Goal: Transaction & Acquisition: Purchase product/service

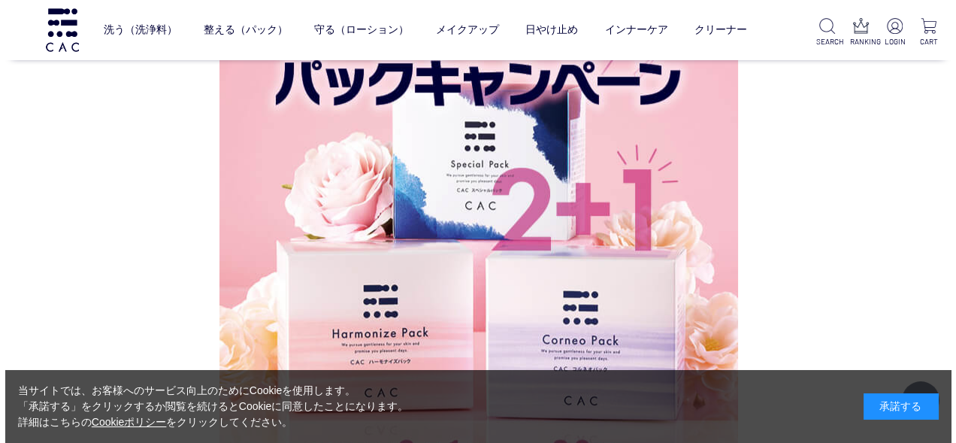
scroll to position [2058, 0]
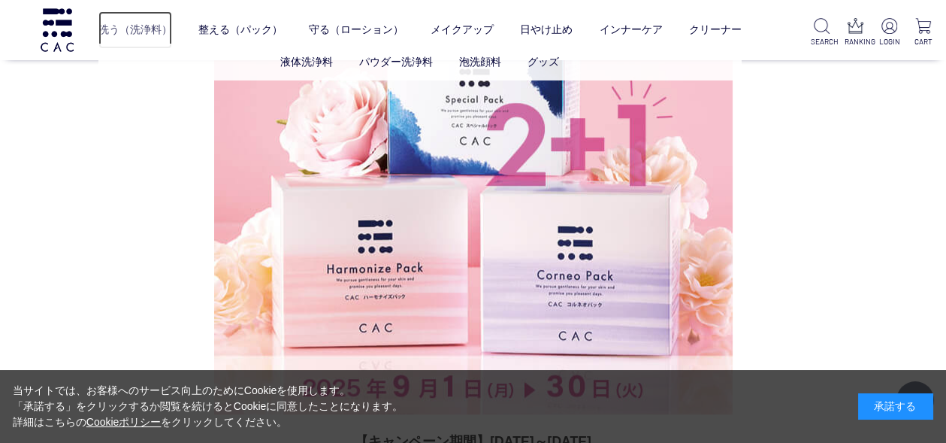
click at [138, 34] on link "洗う（洗浄料）" at bounding box center [135, 30] width 74 height 38
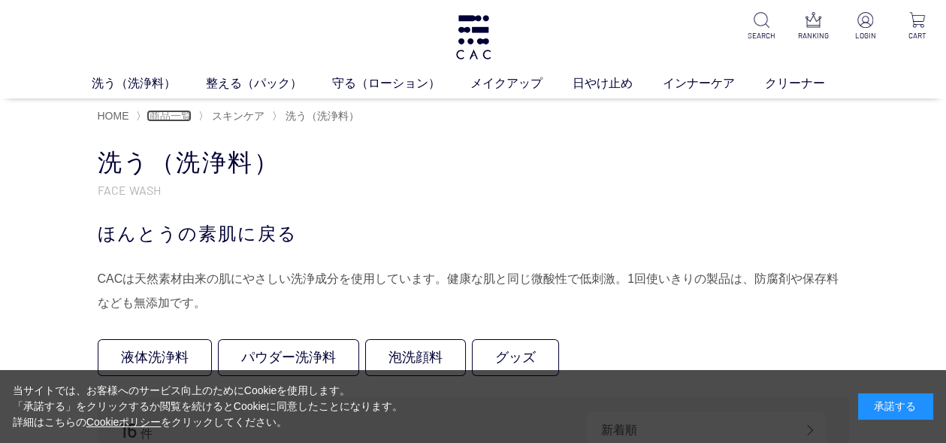
click at [163, 116] on span "商品一覧" at bounding box center [171, 116] width 42 height 12
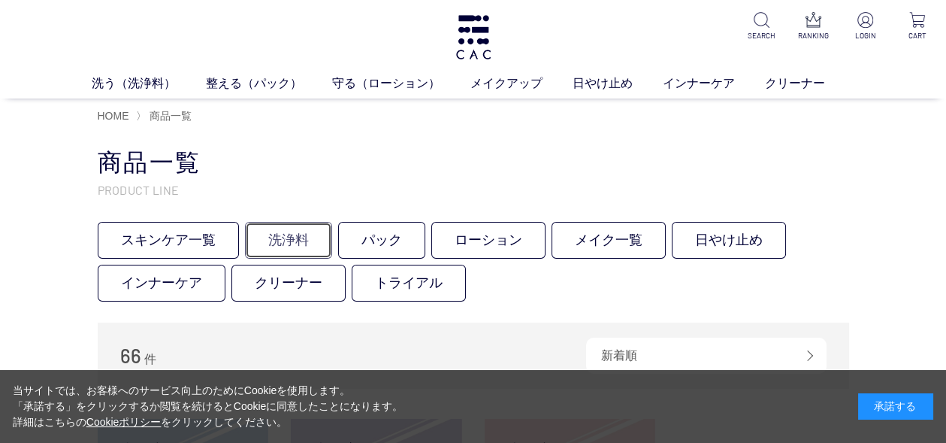
click at [277, 243] on link "洗浄料" at bounding box center [288, 240] width 87 height 37
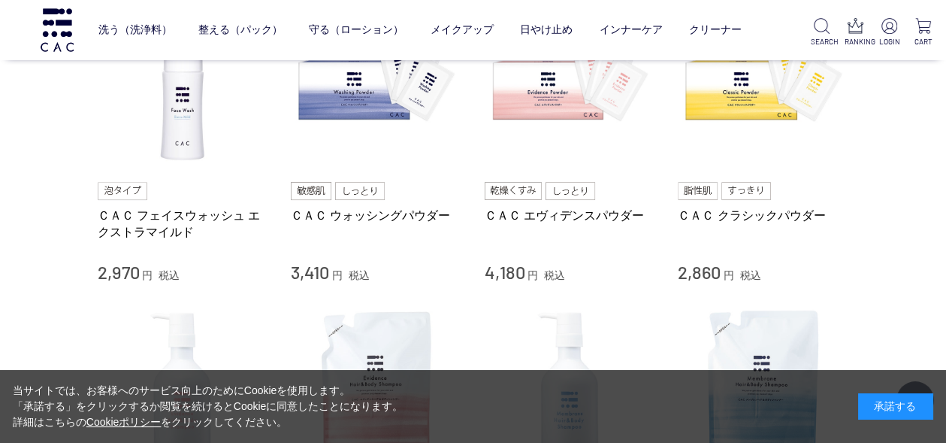
scroll to position [450, 0]
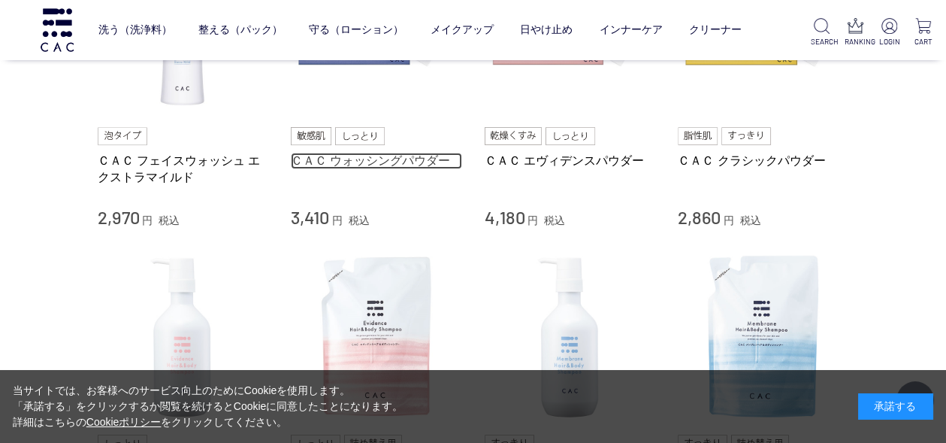
click at [369, 161] on link "ＣＡＣ ウォッシングパウダー" at bounding box center [376, 161] width 171 height 16
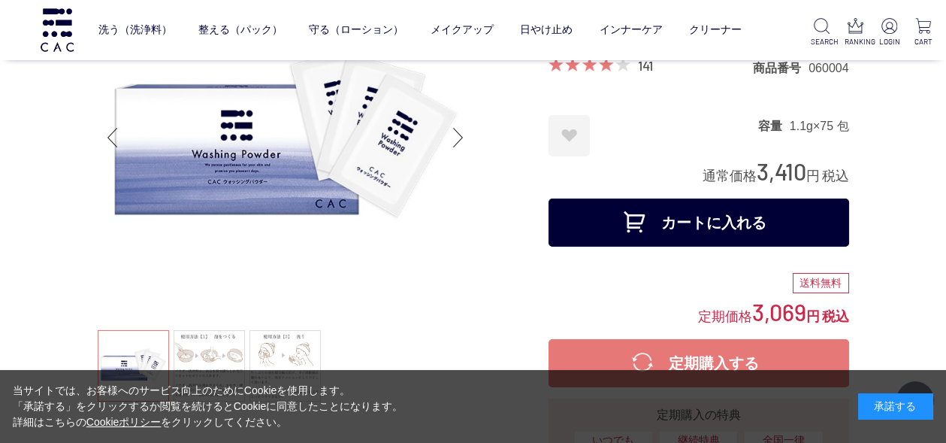
scroll to position [129, 0]
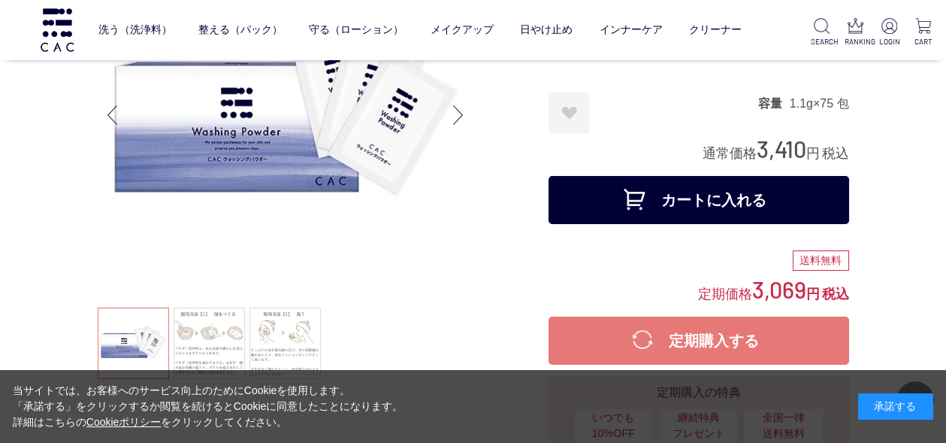
click at [699, 198] on button "カートに入れる" at bounding box center [699, 200] width 301 height 48
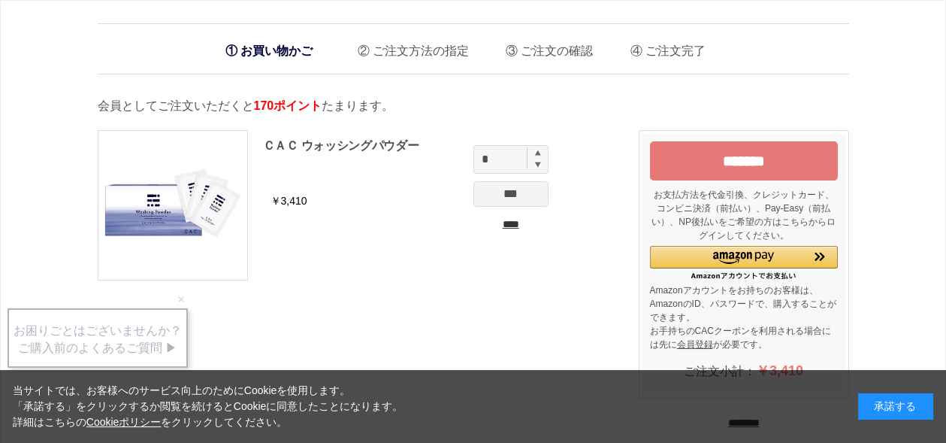
click at [744, 155] on input "*******" at bounding box center [744, 160] width 188 height 39
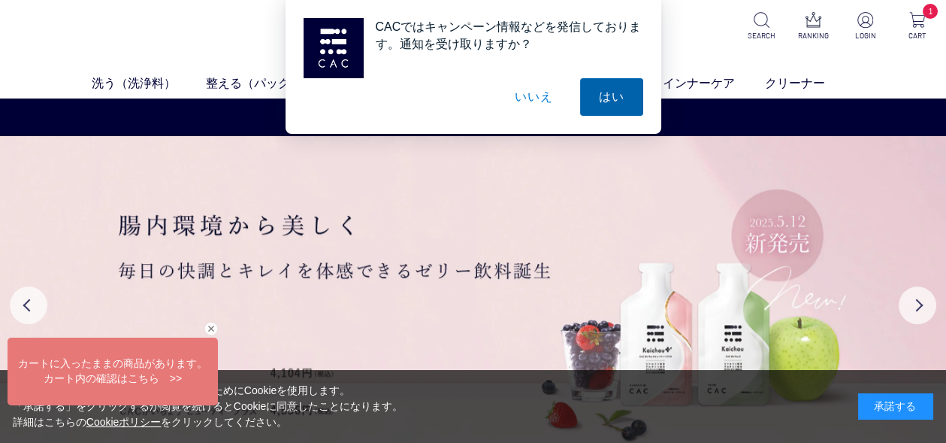
click at [611, 101] on button "はい" at bounding box center [611, 97] width 63 height 38
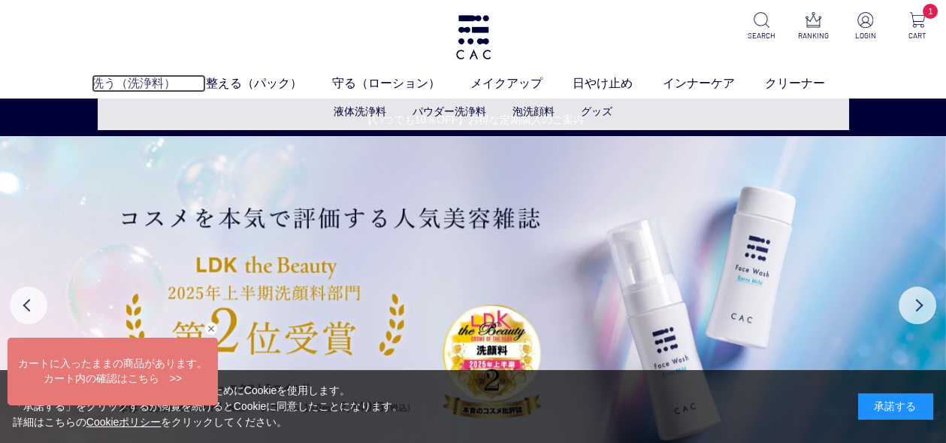
click at [115, 82] on link "洗う（洗浄料）" at bounding box center [149, 83] width 114 height 18
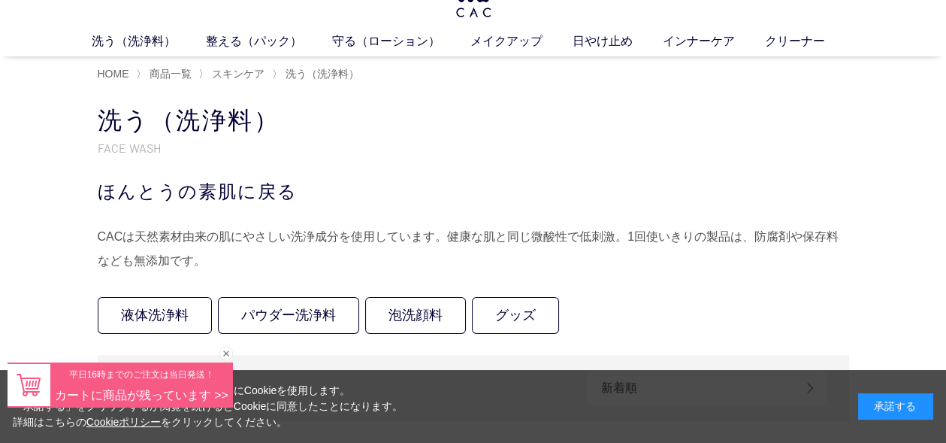
scroll to position [64, 0]
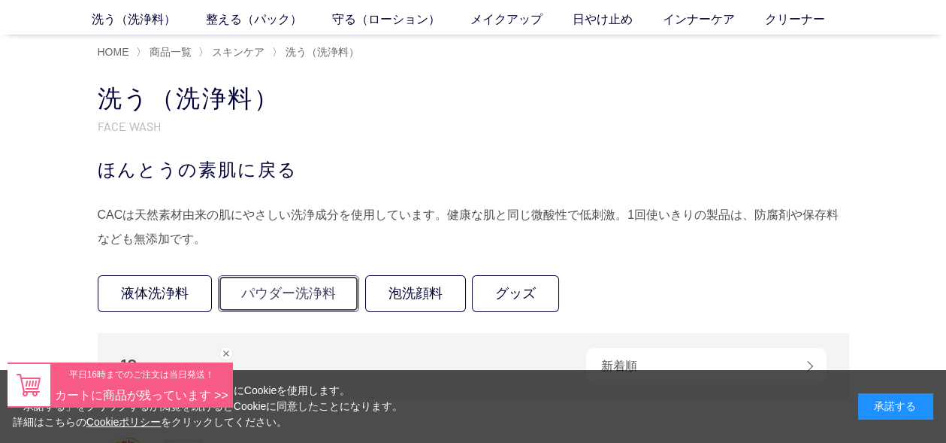
click at [283, 290] on link "パウダー洗浄料" at bounding box center [288, 293] width 141 height 37
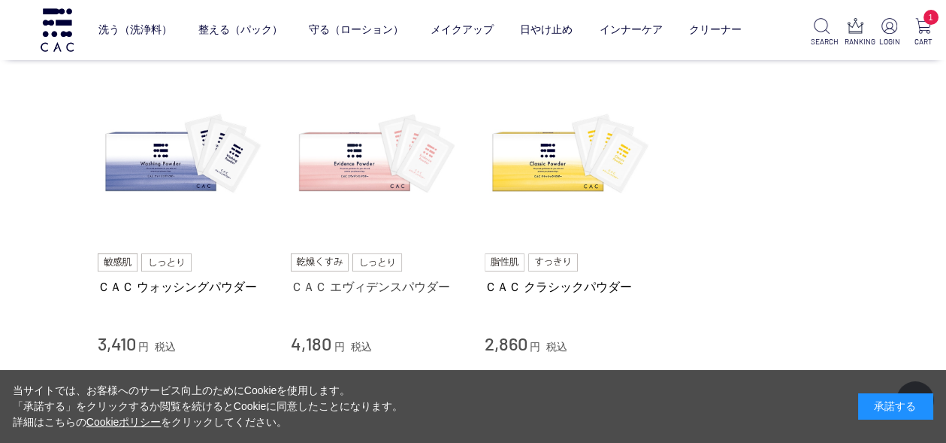
scroll to position [192, 0]
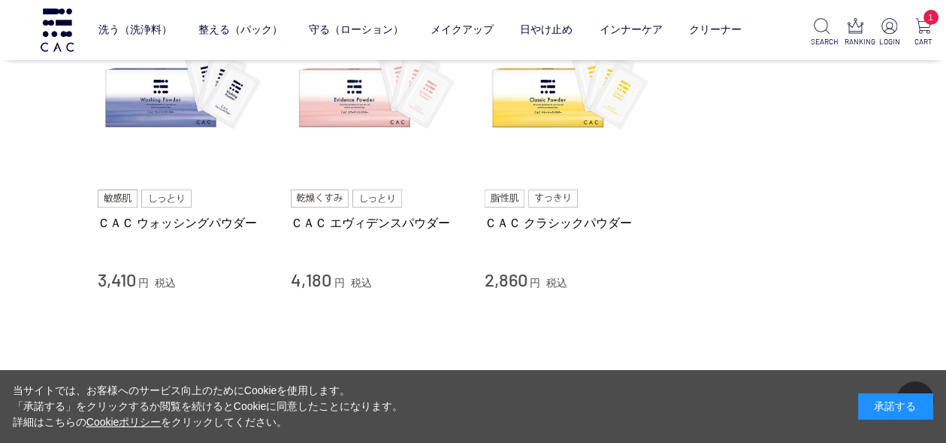
click at [117, 195] on img at bounding box center [118, 198] width 41 height 18
click at [165, 221] on link "ＣＡＣ ウォッシングパウダー" at bounding box center [183, 223] width 171 height 16
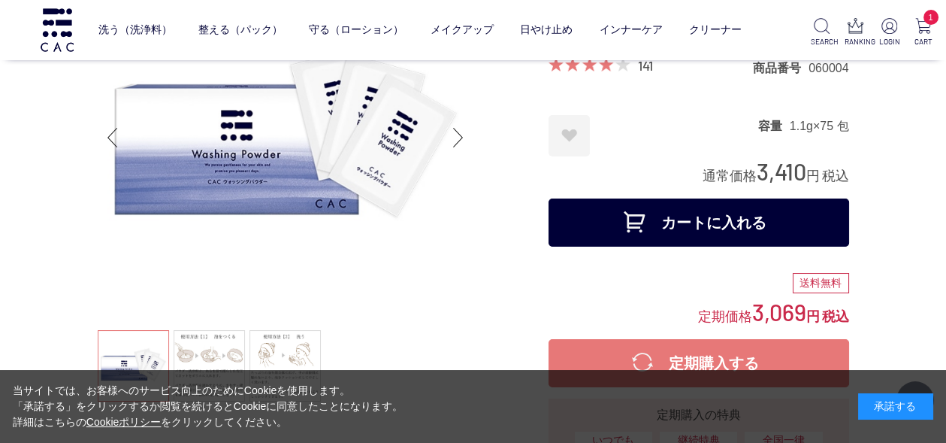
scroll to position [129, 0]
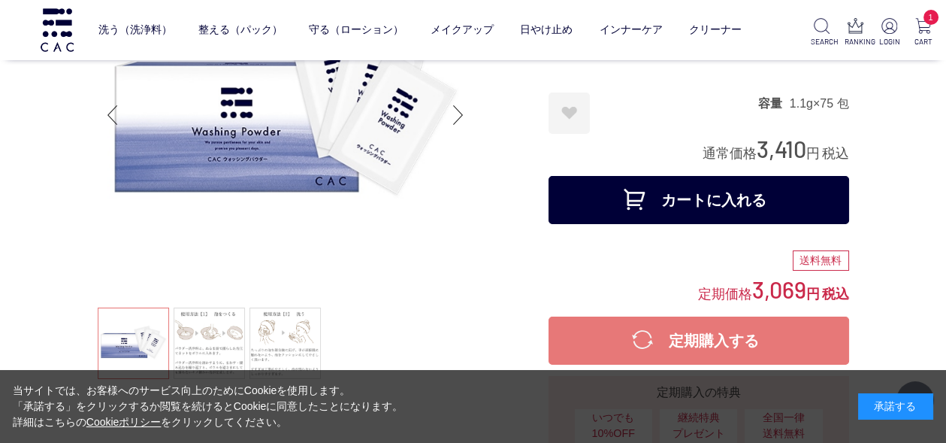
click at [683, 195] on button "カートに入れる" at bounding box center [699, 200] width 301 height 48
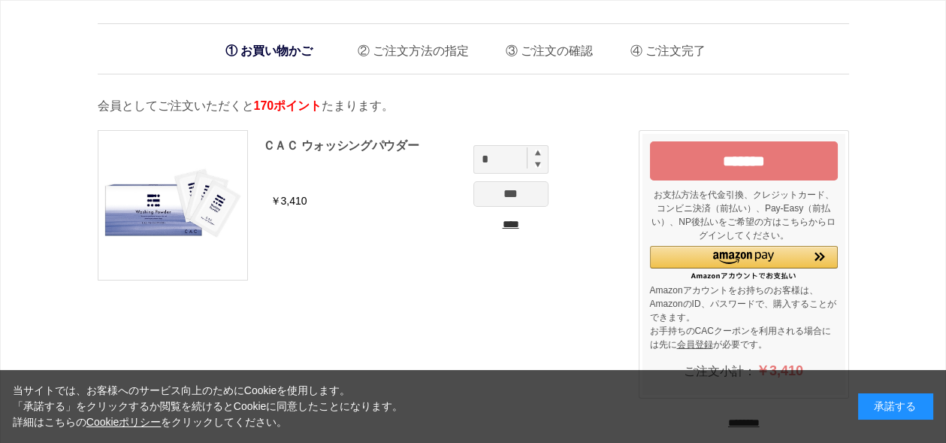
click at [707, 167] on input "*******" at bounding box center [744, 160] width 188 height 39
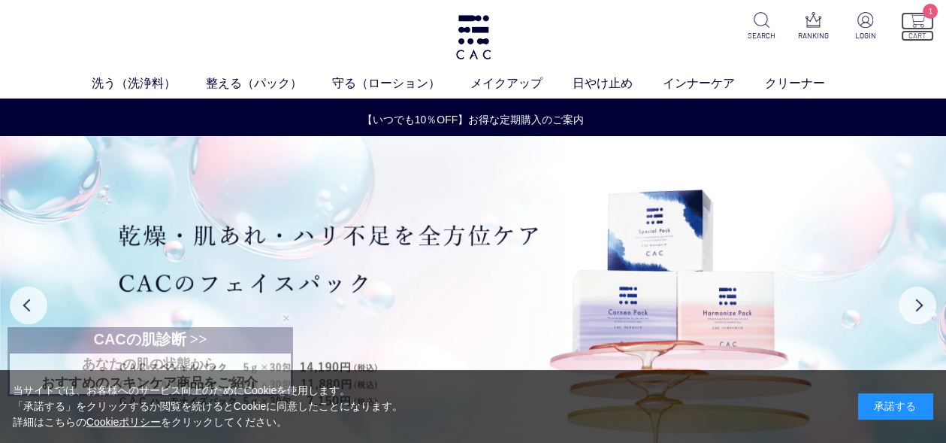
click at [926, 11] on span "1" at bounding box center [930, 11] width 15 height 15
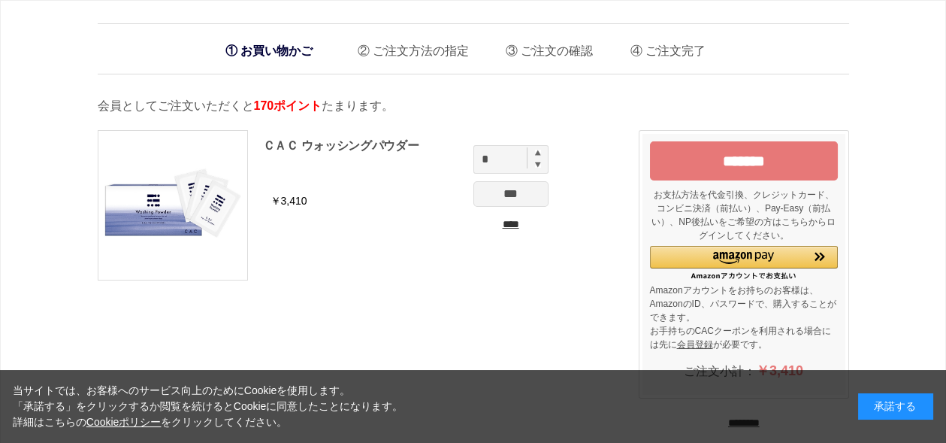
click at [537, 150] on img at bounding box center [538, 153] width 6 height 6
type input "*"
click at [513, 191] on input "***" at bounding box center [510, 194] width 75 height 26
click at [754, 156] on input "*******" at bounding box center [744, 160] width 188 height 39
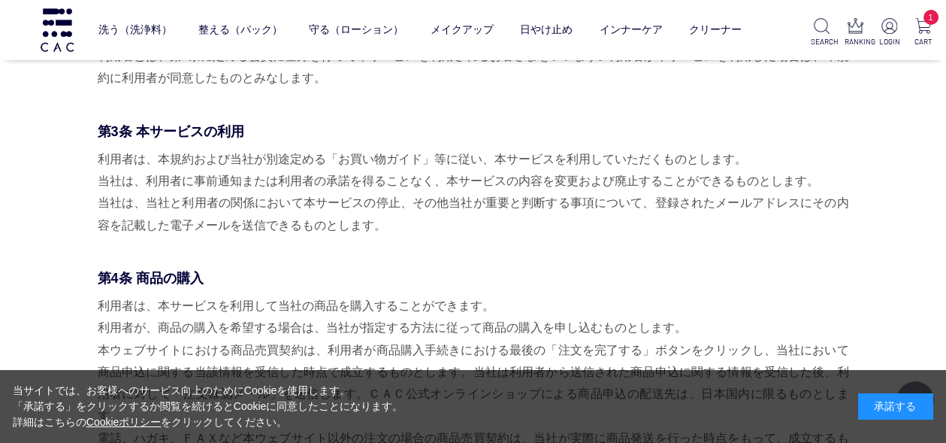
scroll to position [322, 0]
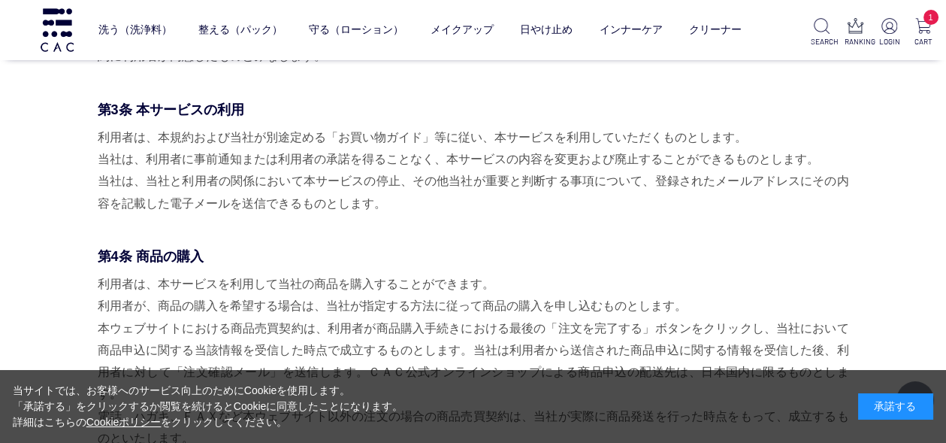
click at [884, 407] on div "承諾する" at bounding box center [895, 406] width 75 height 26
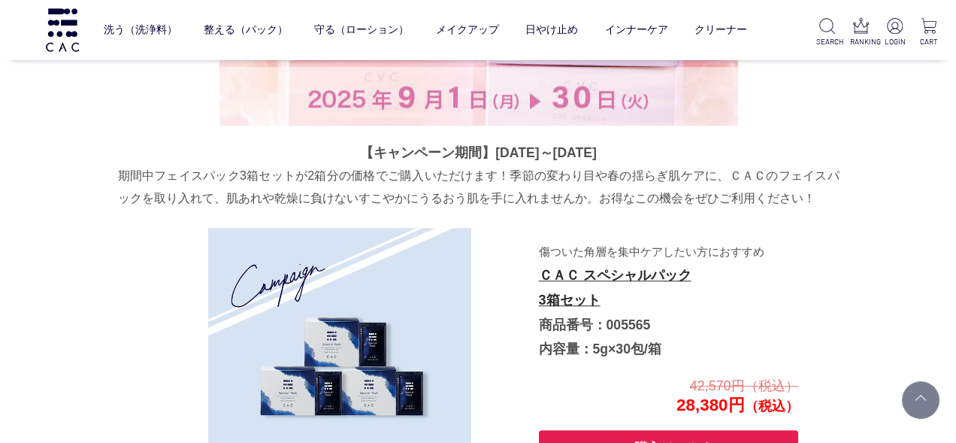
scroll to position [2315, 0]
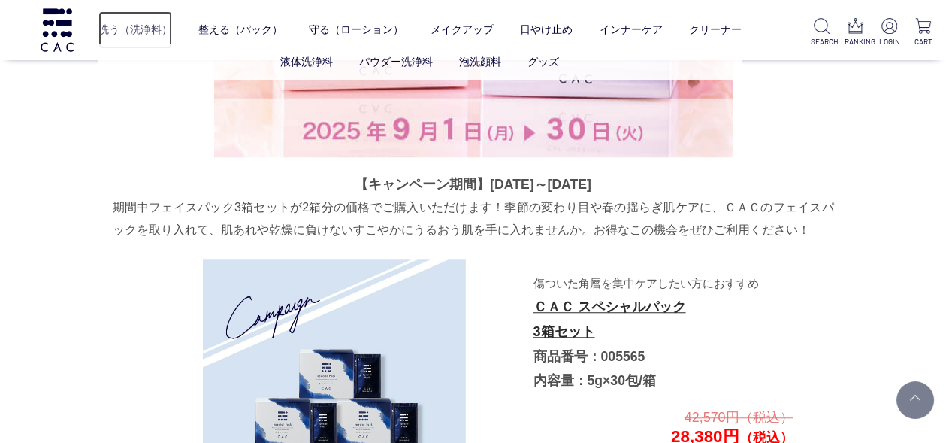
click at [117, 32] on link "洗う（洗浄料）" at bounding box center [135, 30] width 74 height 38
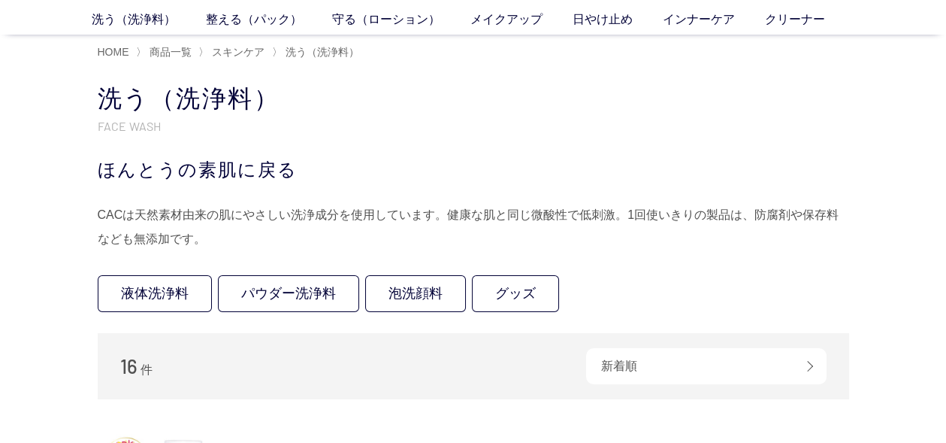
scroll to position [129, 0]
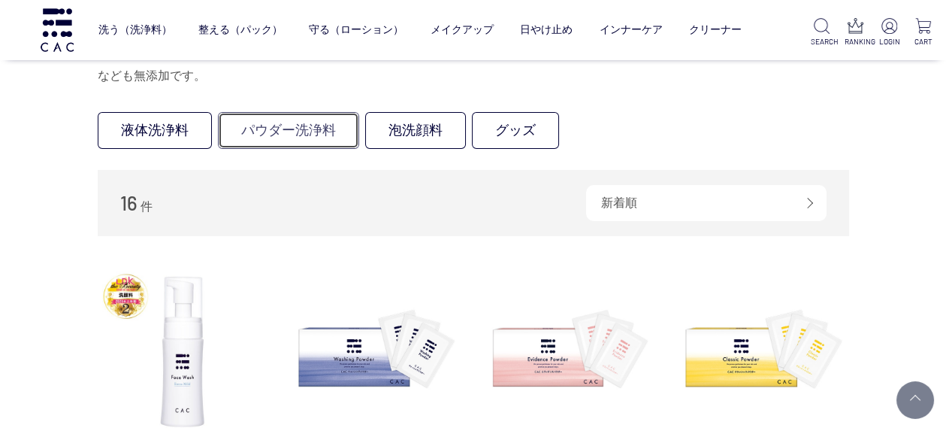
click at [280, 125] on link "パウダー洗浄料" at bounding box center [288, 130] width 141 height 37
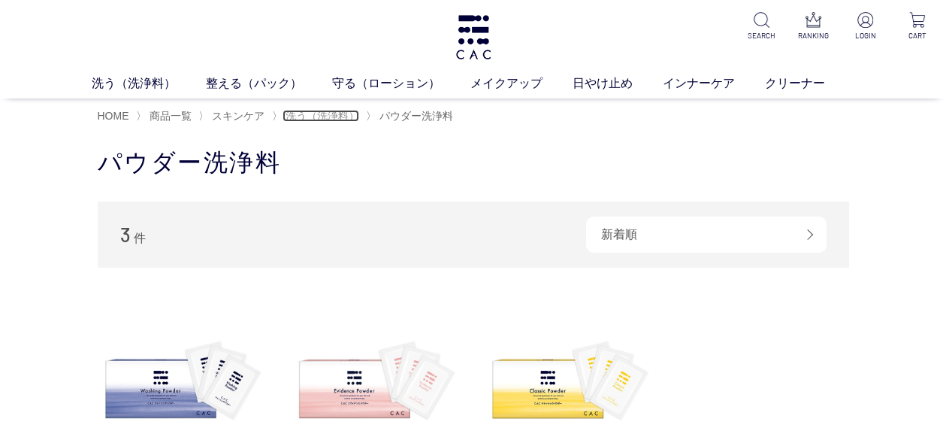
click at [322, 113] on span "洗う（洗浄料）" at bounding box center [323, 116] width 74 height 12
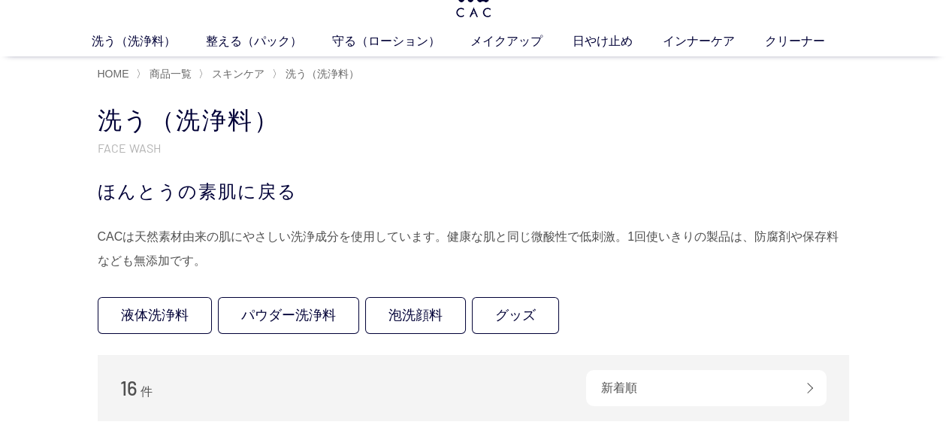
scroll to position [64, 0]
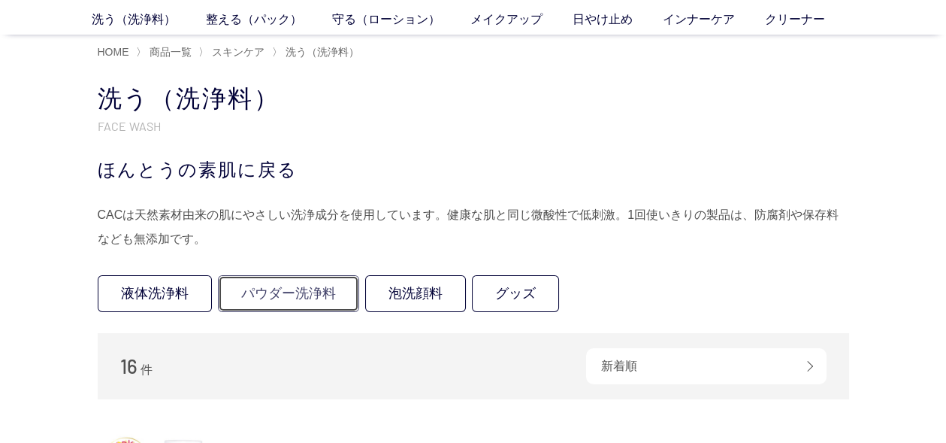
click at [292, 297] on link "パウダー洗浄料" at bounding box center [288, 293] width 141 height 37
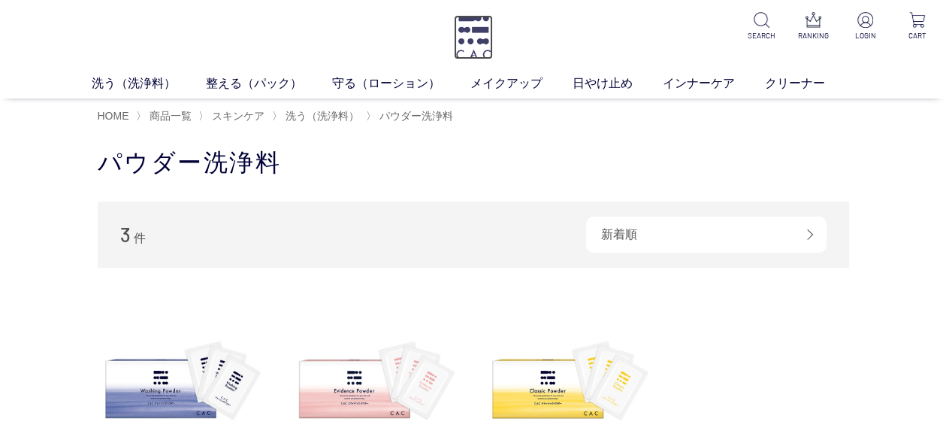
click at [470, 23] on img at bounding box center [473, 37] width 39 height 44
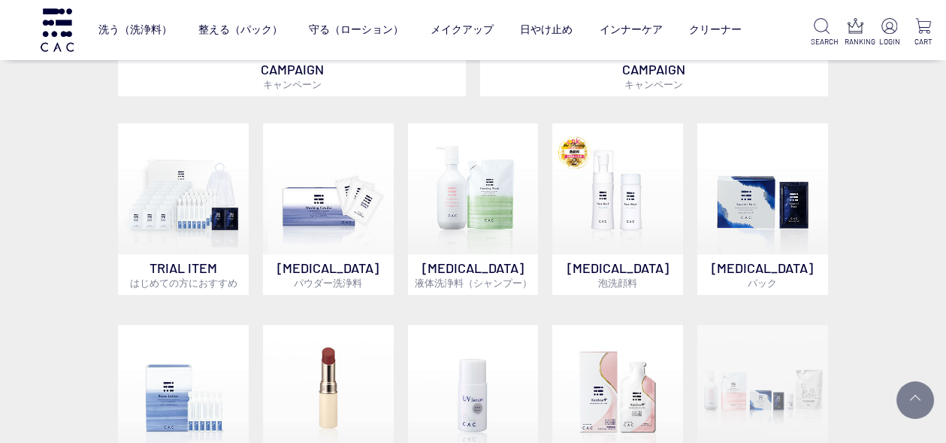
scroll to position [900, 0]
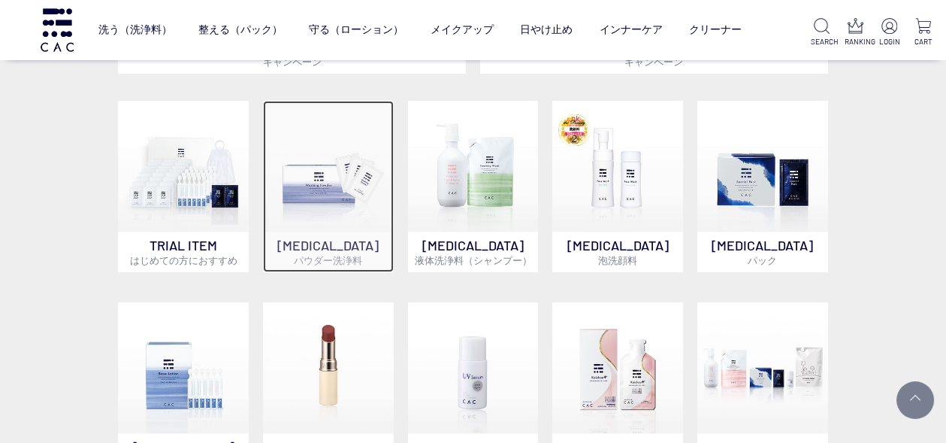
click at [325, 191] on img at bounding box center [328, 166] width 131 height 131
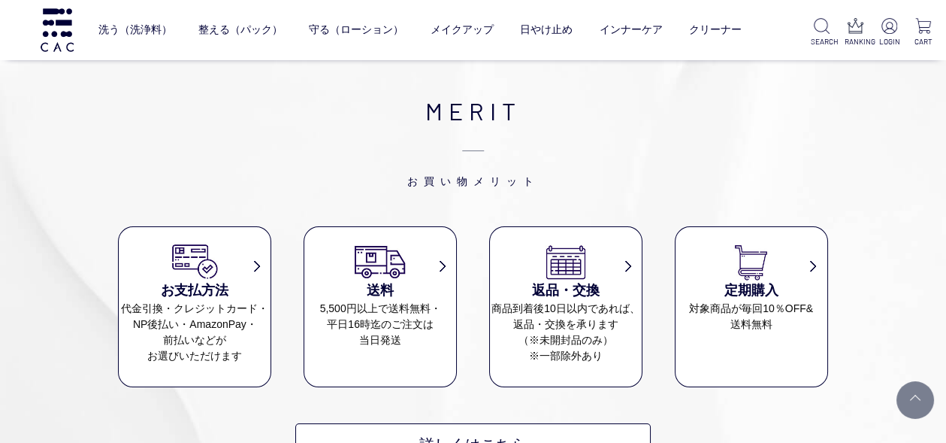
scroll to position [772, 0]
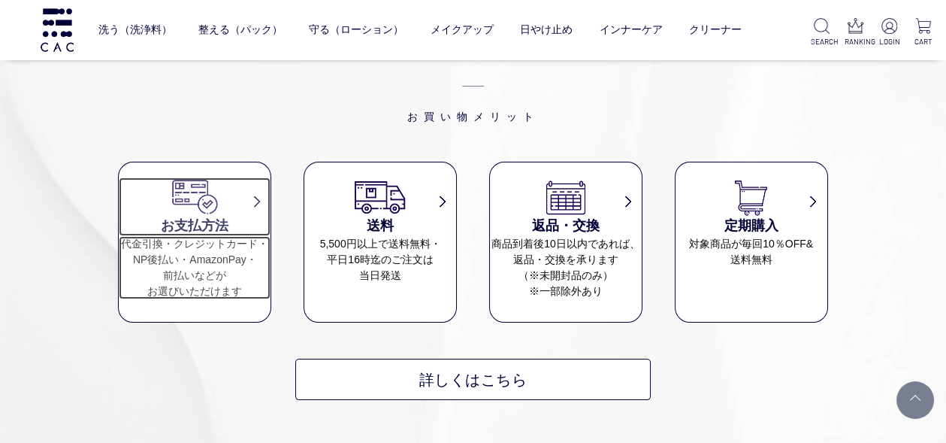
click at [256, 236] on dd "代金引換・クレジットカード・ NP後払い・AmazonPay・ 前払いなどが お選びいただけます" at bounding box center [195, 267] width 152 height 63
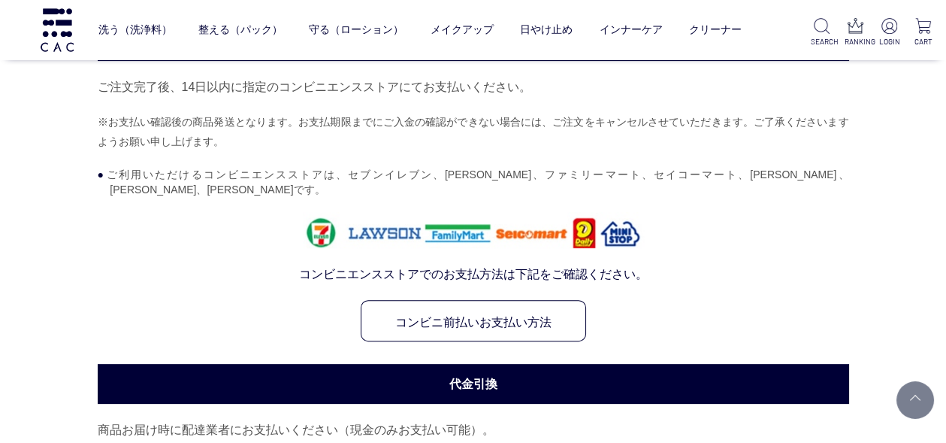
scroll to position [965, 0]
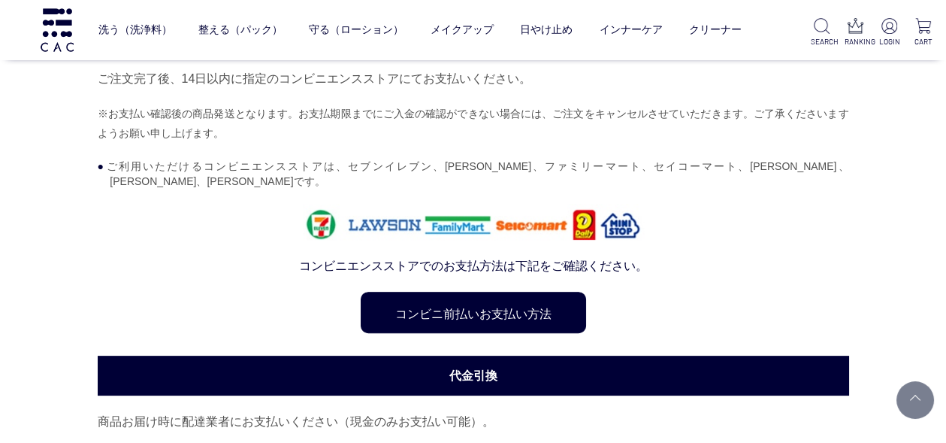
click at [480, 313] on link "コンビニ前払いお支払い方法" at bounding box center [473, 312] width 225 height 41
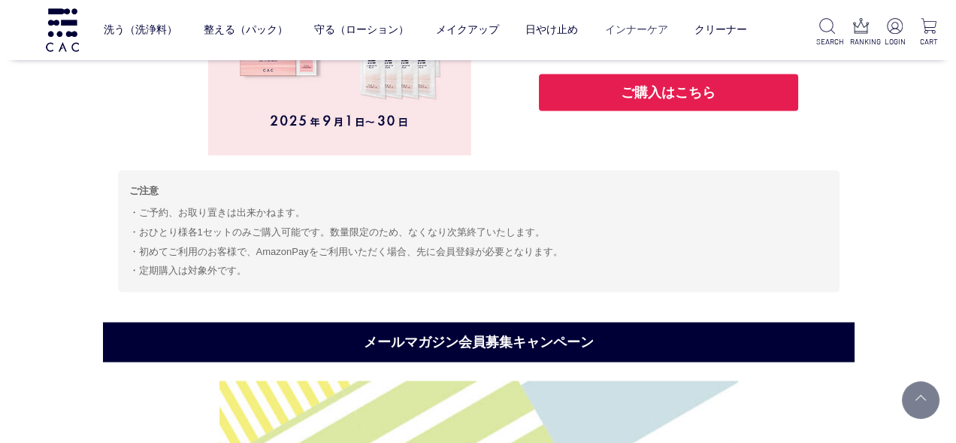
scroll to position [5082, 0]
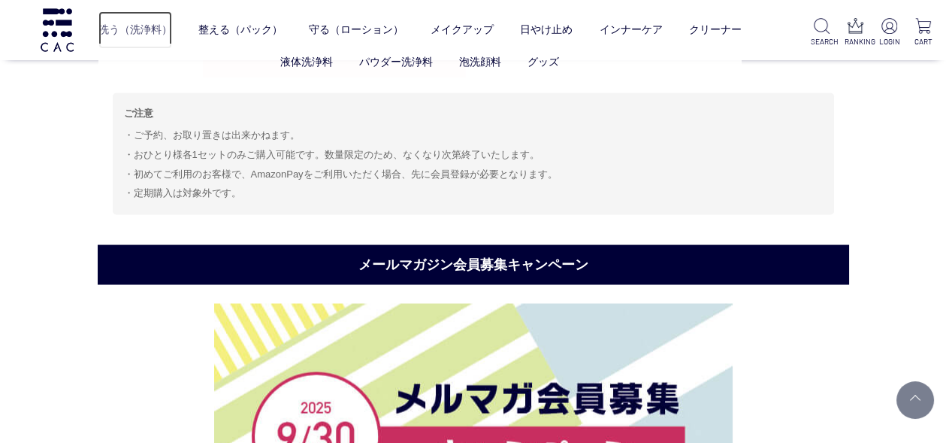
click at [123, 32] on link "洗う（洗浄料）" at bounding box center [135, 30] width 74 height 38
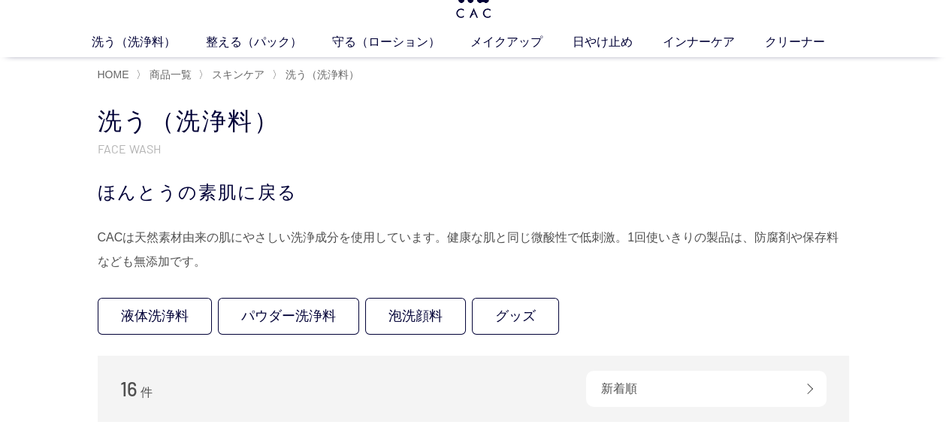
scroll to position [64, 0]
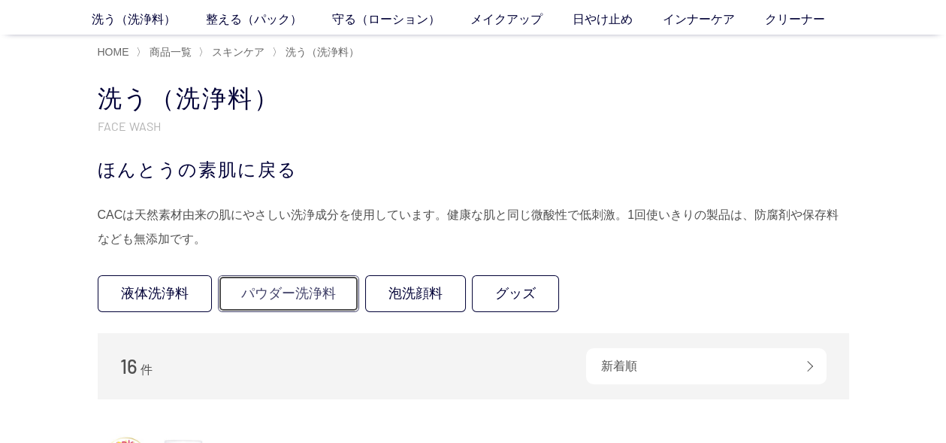
click at [277, 288] on link "パウダー洗浄料" at bounding box center [288, 293] width 141 height 37
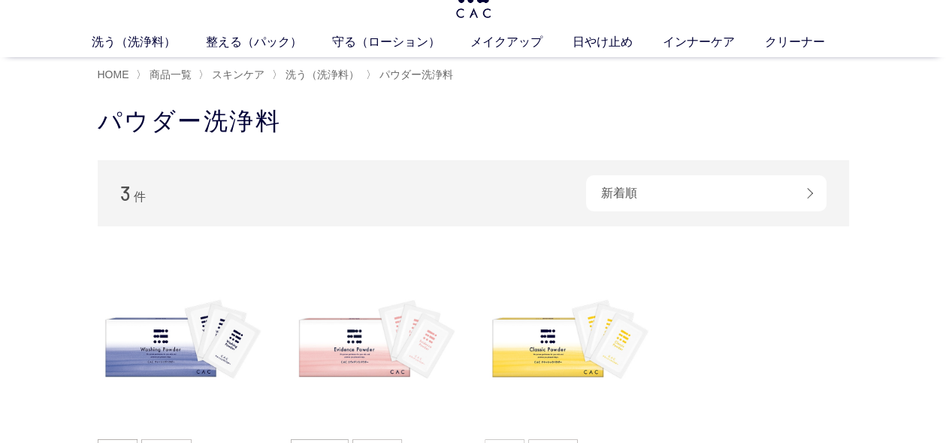
scroll to position [64, 0]
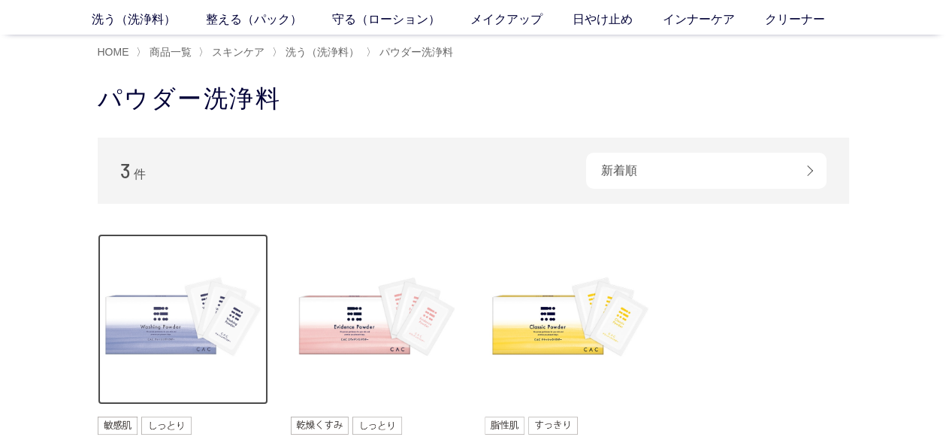
click at [175, 317] on img at bounding box center [183, 319] width 171 height 171
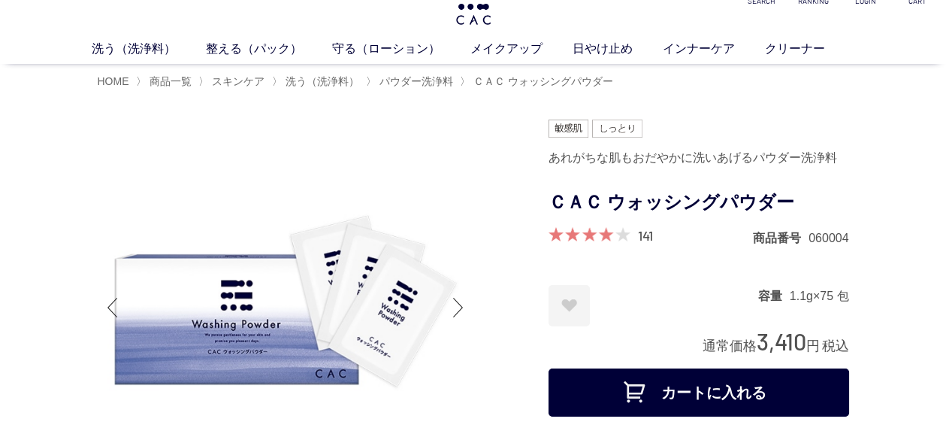
scroll to position [64, 0]
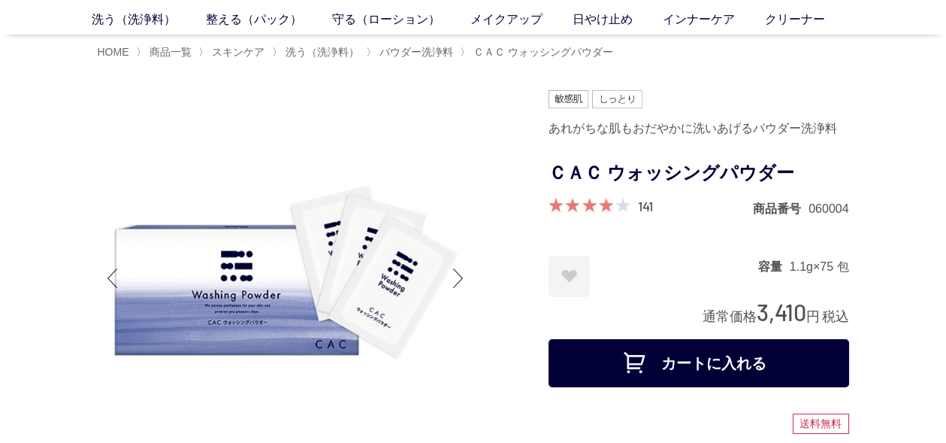
click at [636, 354] on button "カートに入れる" at bounding box center [699, 363] width 301 height 48
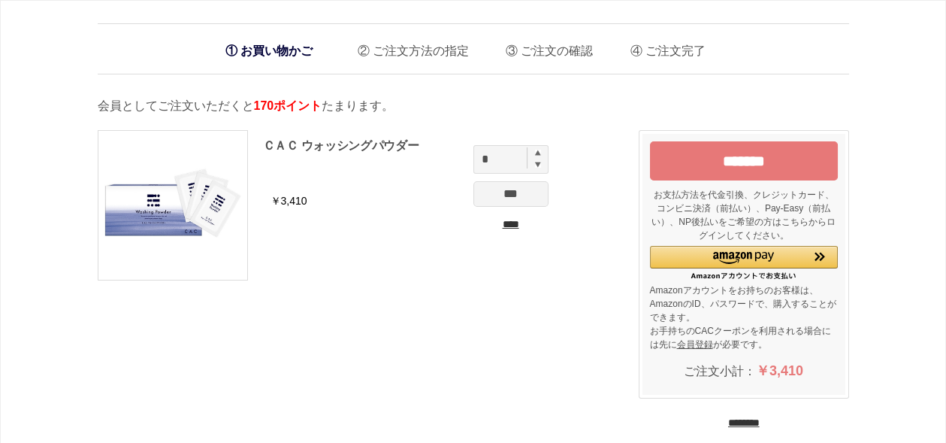
click at [536, 153] on img at bounding box center [538, 153] width 6 height 6
type input "*"
click at [741, 158] on input "*******" at bounding box center [744, 160] width 188 height 39
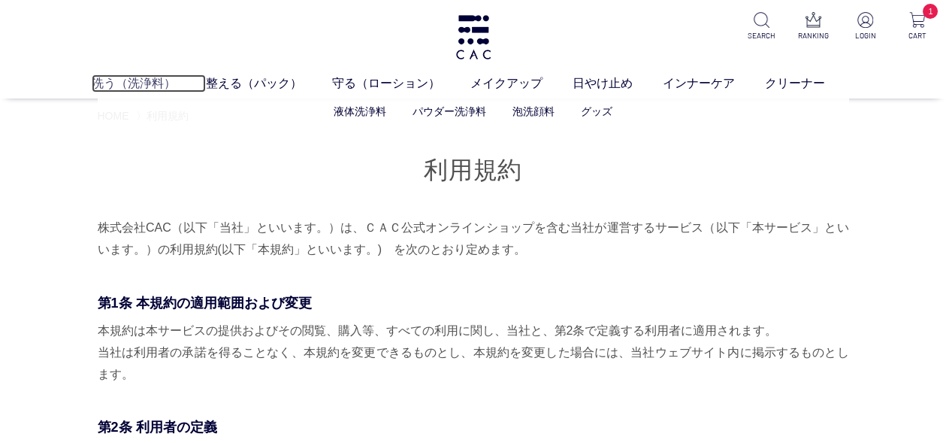
click at [159, 89] on link "洗う（洗浄料）" at bounding box center [149, 83] width 114 height 18
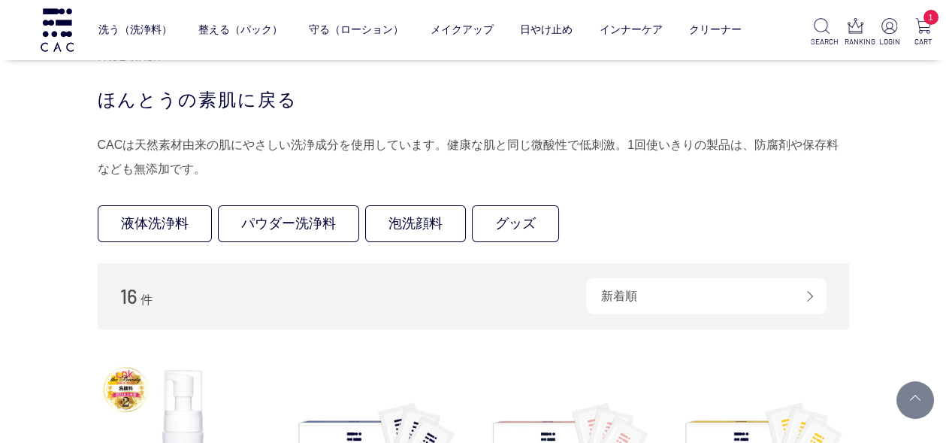
scroll to position [129, 0]
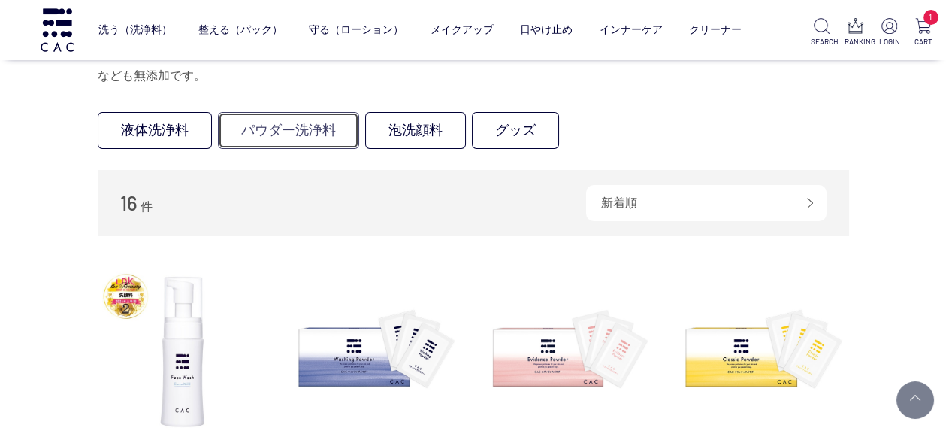
click at [292, 132] on link "パウダー洗浄料" at bounding box center [288, 130] width 141 height 37
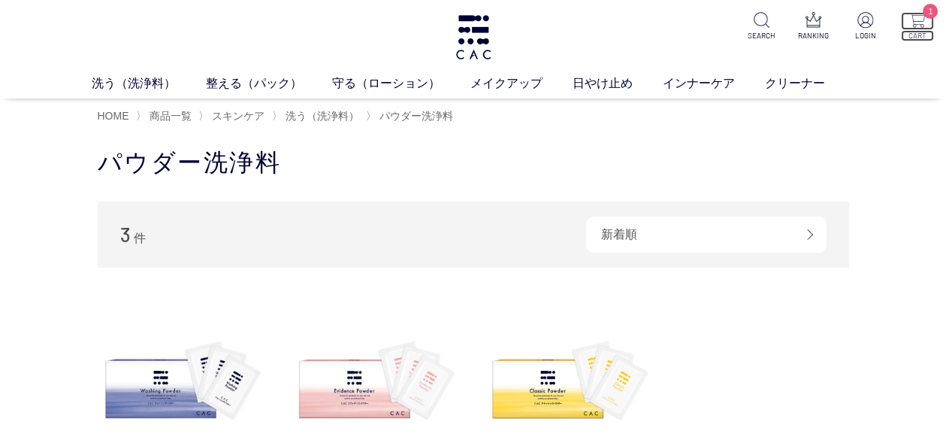
click at [928, 14] on span "1" at bounding box center [930, 11] width 15 height 15
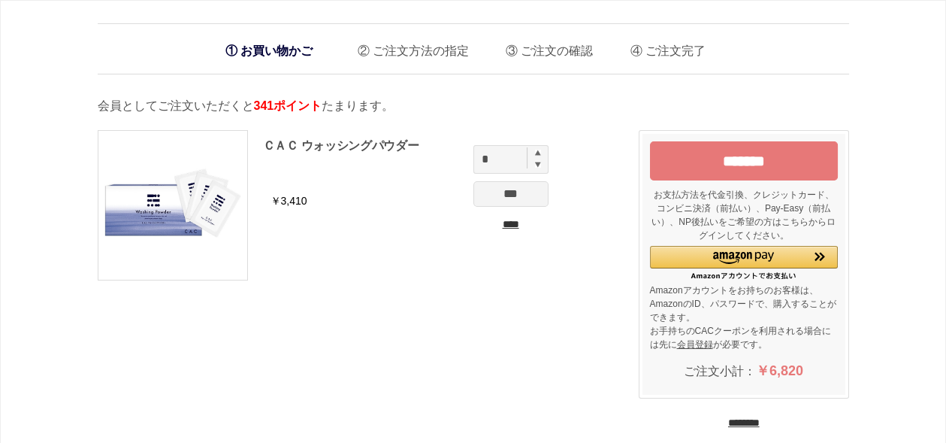
click at [792, 167] on input "*******" at bounding box center [744, 160] width 188 height 39
